Goal: Transaction & Acquisition: Subscribe to service/newsletter

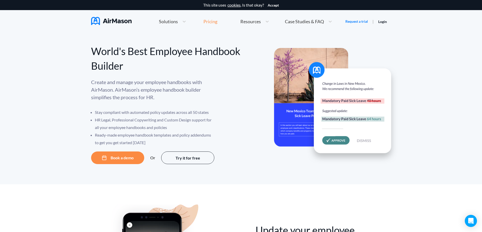
click at [214, 19] on div "Pricing" at bounding box center [210, 21] width 14 height 5
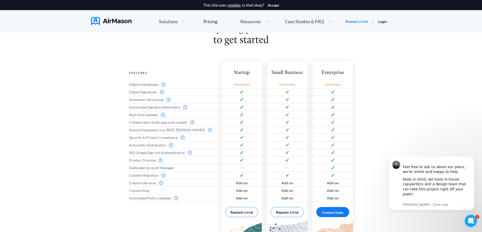
scroll to position [228, 0]
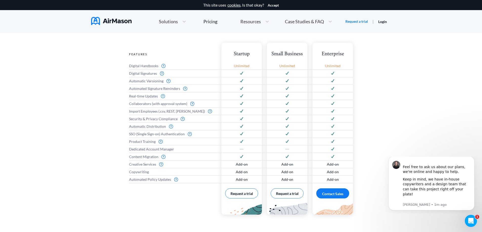
click at [465, 228] on div "Everything you need to get started Features Digital Handbooks Digital Signature…" at bounding box center [241, 122] width 482 height 236
click at [467, 224] on div "Open Intercom Messenger" at bounding box center [470, 220] width 17 height 17
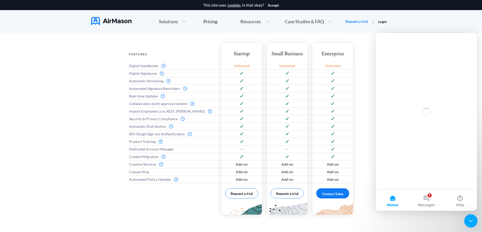
scroll to position [0, 0]
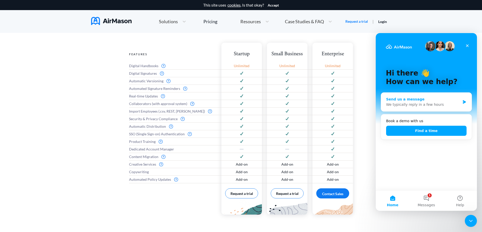
click at [424, 102] on div "Send us a message" at bounding box center [423, 99] width 74 height 5
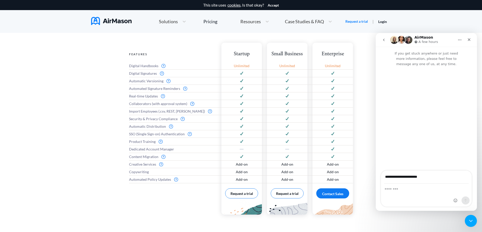
type input "**********"
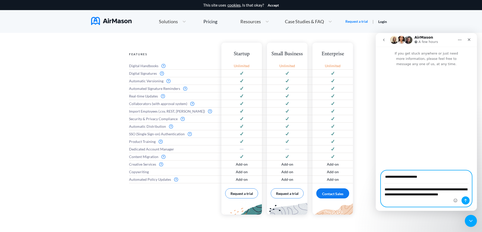
type textarea "**********"
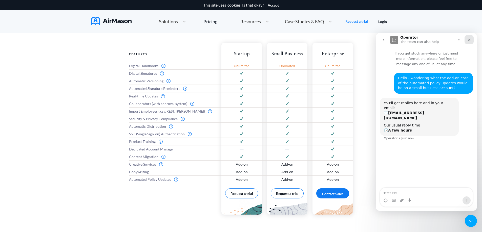
click at [471, 40] on icon "Close" at bounding box center [469, 40] width 4 height 4
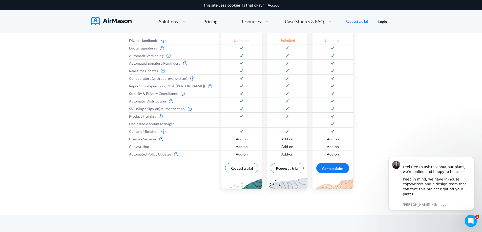
scroll to position [228, 0]
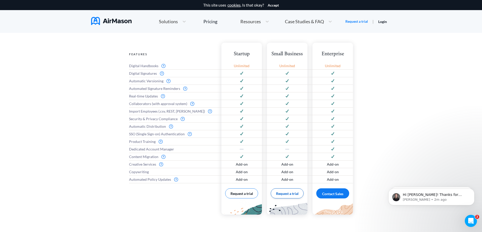
click at [289, 195] on button "Request a trial" at bounding box center [287, 194] width 33 height 10
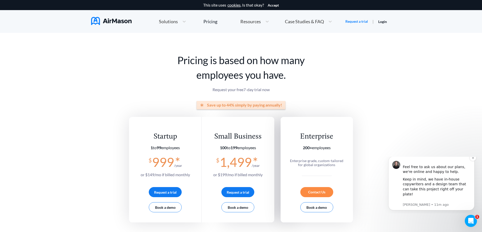
click at [443, 175] on div "Feel free to ask us about our plans, we're online and happy to help." at bounding box center [437, 167] width 68 height 15
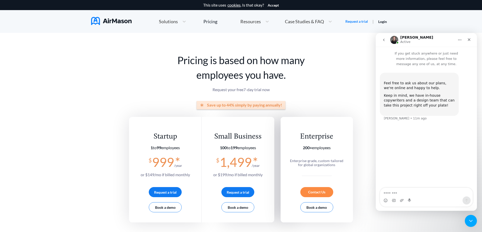
click at [385, 39] on icon "go back" at bounding box center [384, 40] width 4 height 4
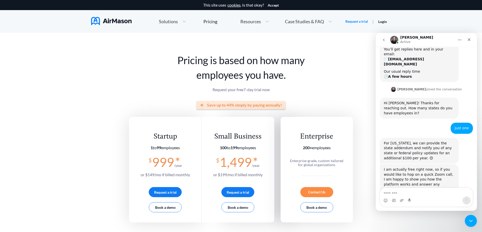
scroll to position [56, 0]
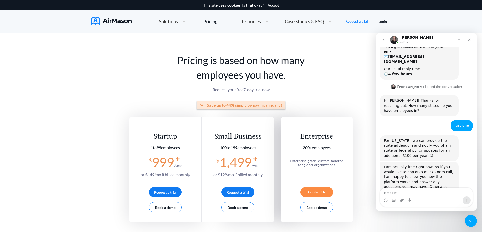
click at [416, 191] on textarea "Message…" at bounding box center [426, 192] width 93 height 9
type textarea "**********"
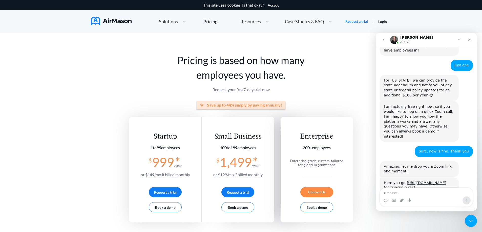
scroll to position [118, 0]
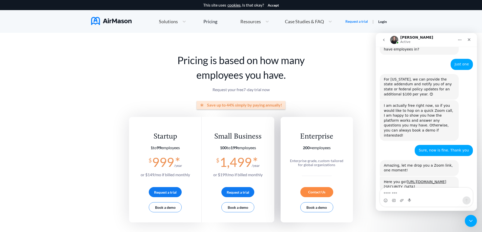
drag, startPoint x: 390, startPoint y: 174, endPoint x: 383, endPoint y: 164, distance: 12.7
click at [383, 177] on div "Here you go! https://us02web.zoom.us/j/86786240640?pwd=wLasgONKvLu7dkufdhN6Dopk…" at bounding box center [419, 185] width 79 height 16
copy link "https://us02web.zoom.us/j/86786240640?pwd=wLasgONKvLu7dkufdhN6DopkbjK08Q.1"
click at [403, 192] on textarea "Message…" at bounding box center [426, 192] width 93 height 9
type textarea "**********"
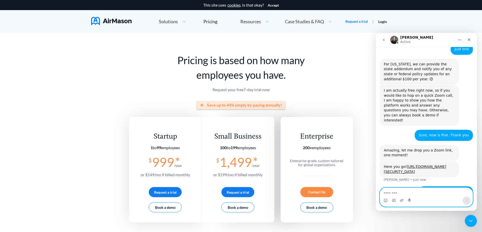
scroll to position [153, 0]
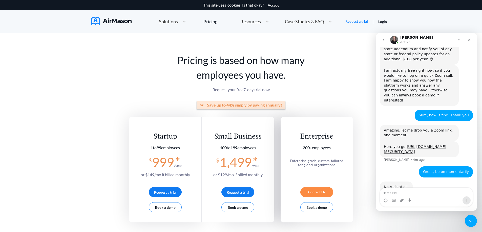
click at [380, 39] on button "go back" at bounding box center [384, 40] width 10 height 10
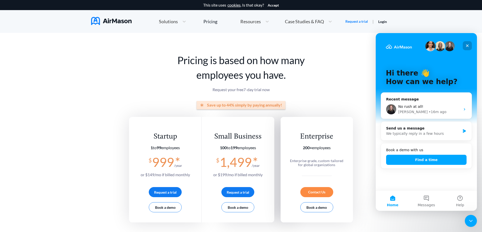
click at [463, 45] on div "Close" at bounding box center [467, 45] width 9 height 9
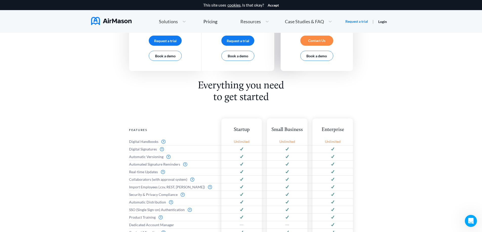
scroll to position [177, 0]
